Goal: Transaction & Acquisition: Book appointment/travel/reservation

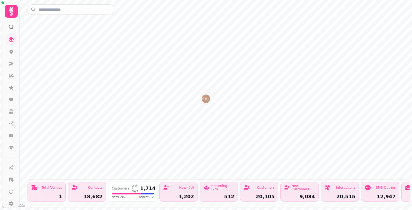
click at [14, 15] on icon at bounding box center [11, 11] width 11 height 11
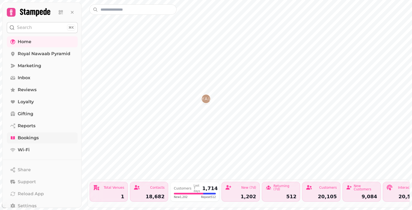
click at [25, 139] on span "Bookings" at bounding box center [28, 137] width 21 height 7
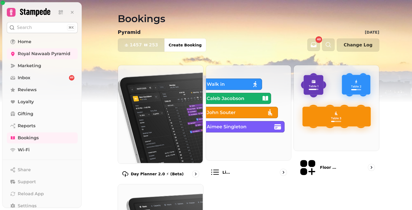
click at [146, 101] on img at bounding box center [159, 114] width 85 height 98
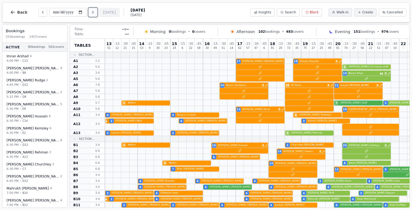
click at [92, 13] on button "Next day" at bounding box center [93, 12] width 9 height 9
type input "**********"
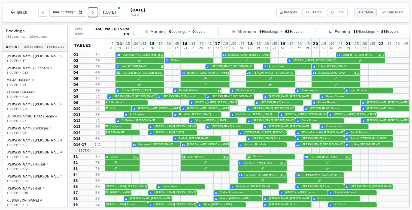
scroll to position [0, 22]
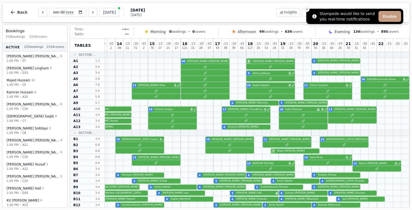
click at [308, 8] on icon "Close toast" at bounding box center [306, 9] width 3 height 3
